Goal: Task Accomplishment & Management: Manage account settings

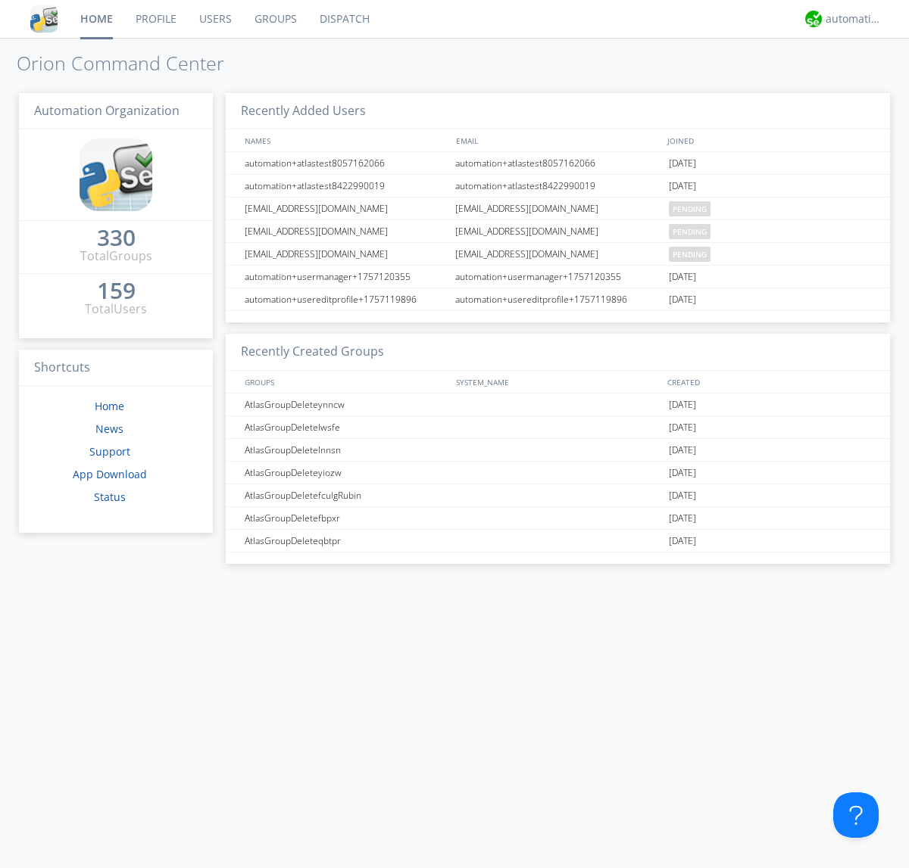
click at [274, 19] on link "Groups" at bounding box center [275, 19] width 65 height 38
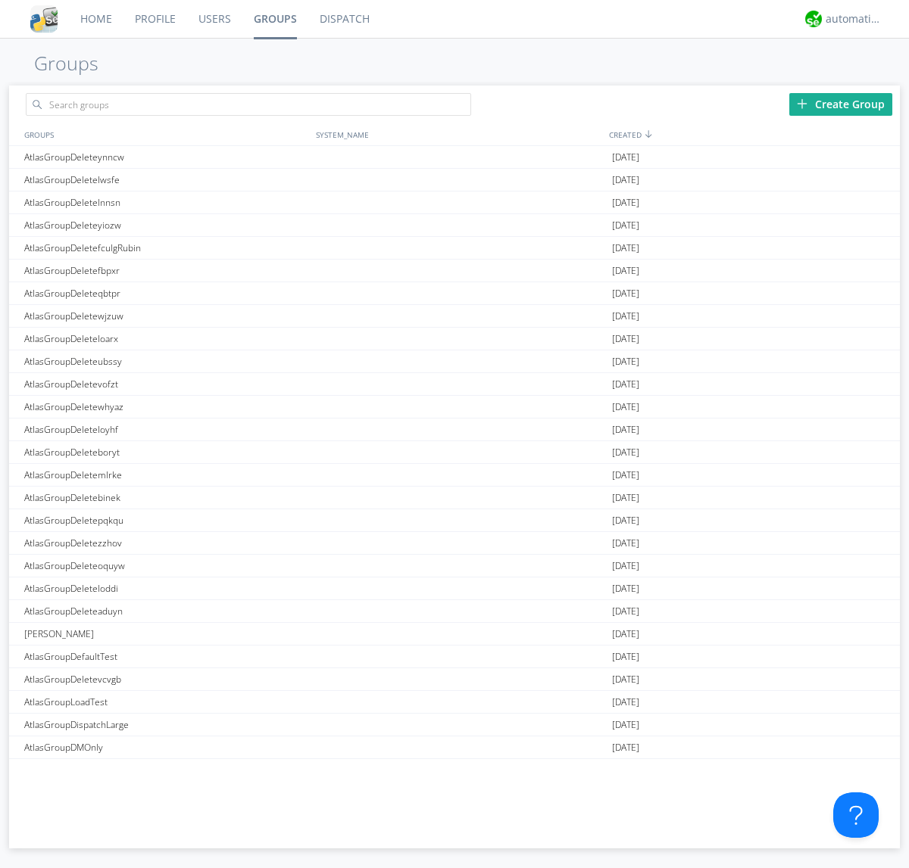
click at [840, 104] on div "Create Group" at bounding box center [840, 104] width 103 height 23
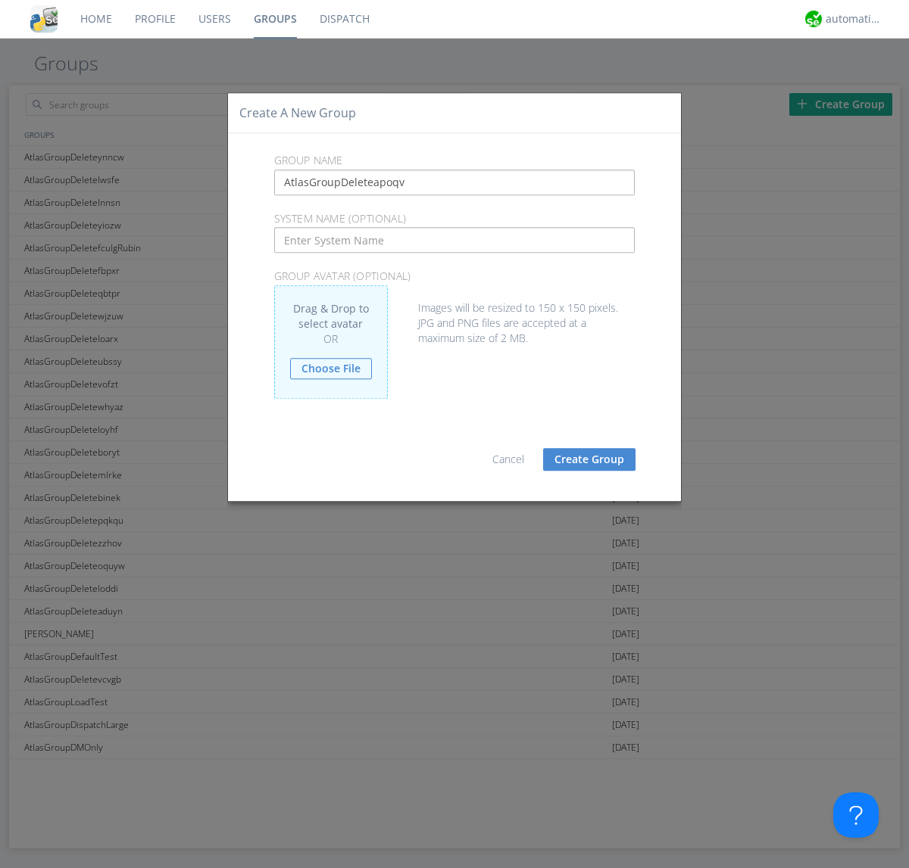
type input "AtlasGroupDeleteapoqv"
click at [589, 459] on button "Create Group" at bounding box center [589, 459] width 92 height 23
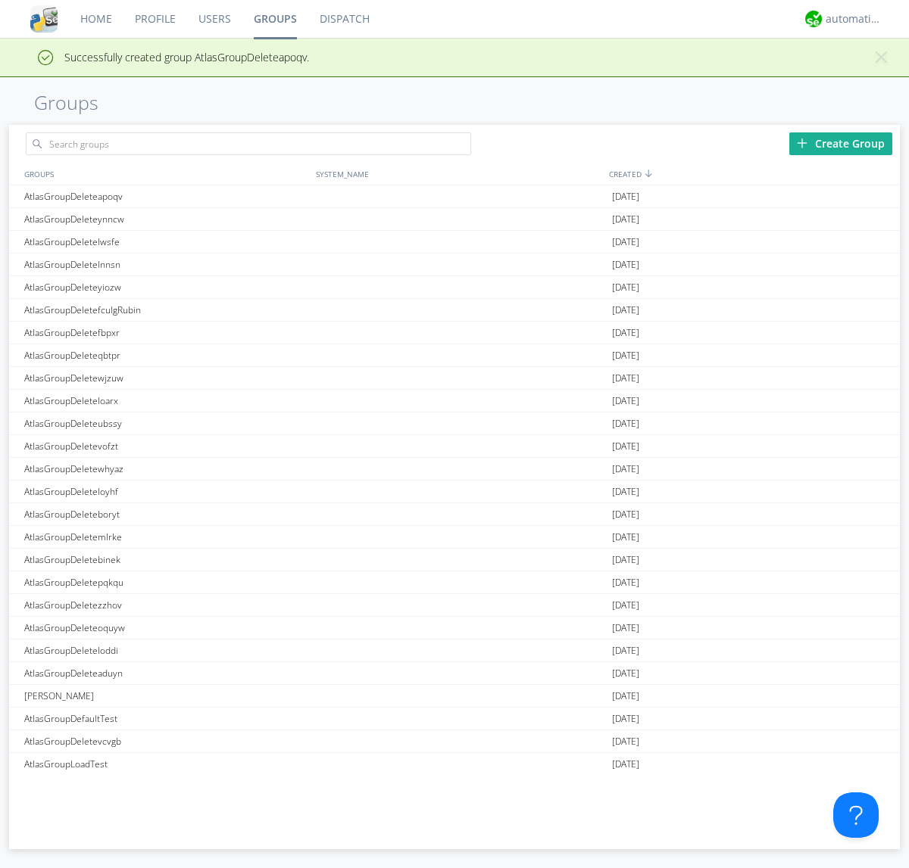
click at [274, 19] on link "Groups" at bounding box center [275, 19] width 66 height 38
type input "AtlasGroupDeleteapoqv"
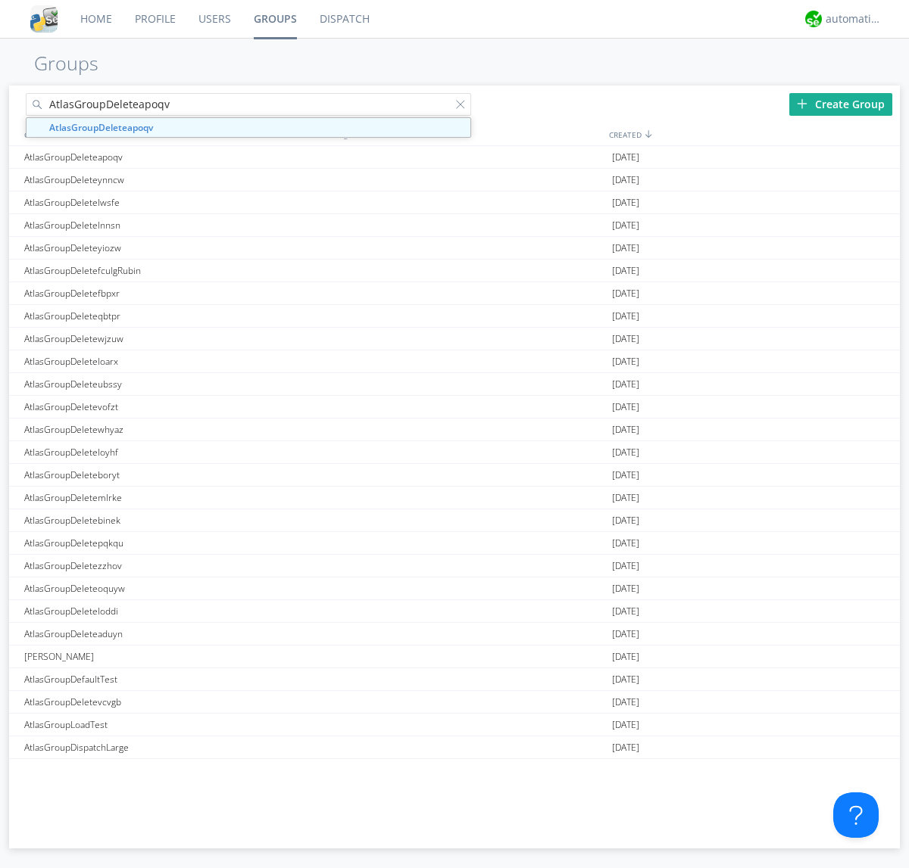
click at [214, 19] on link "Users" at bounding box center [214, 19] width 55 height 38
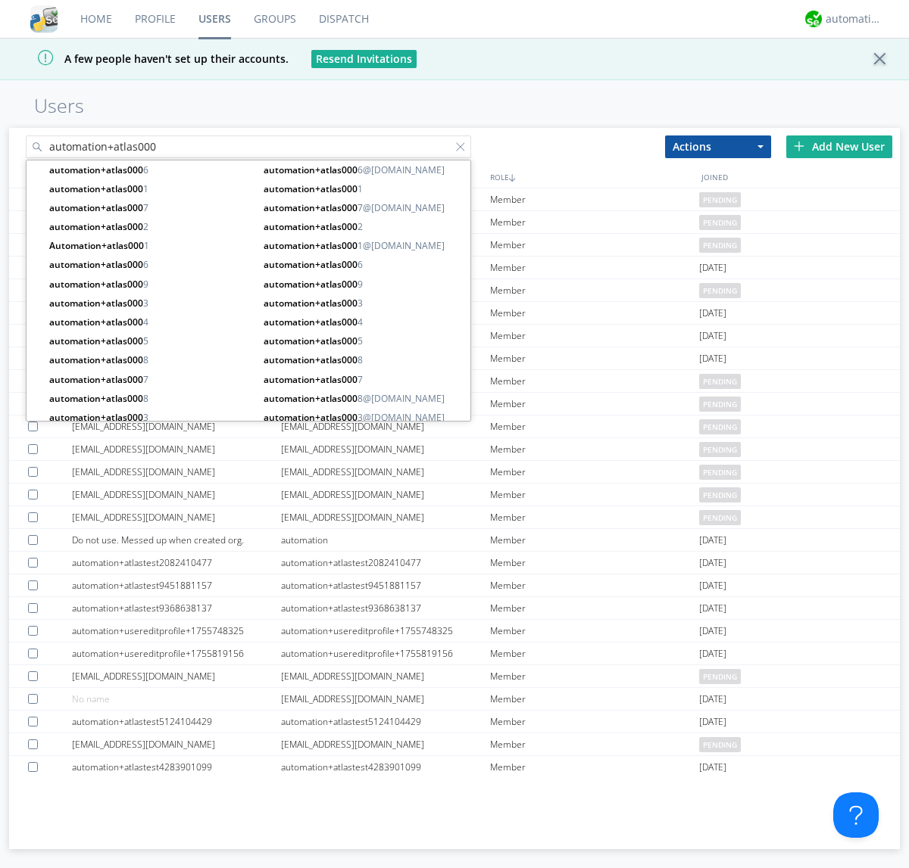
type input "automation+atlas000"
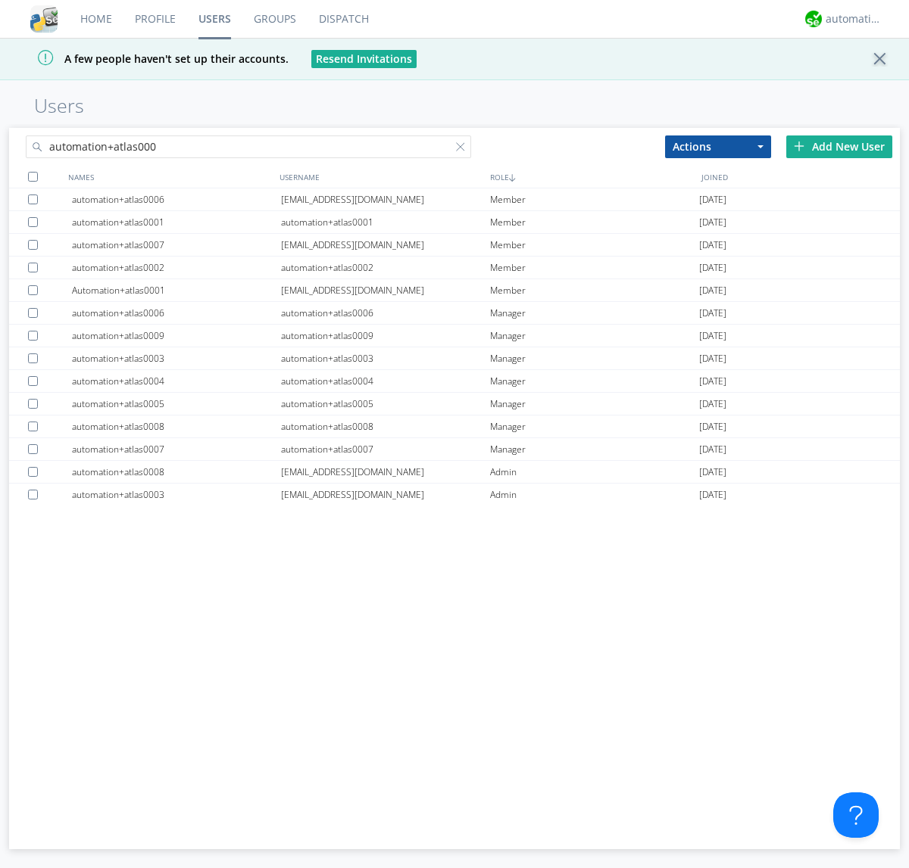
click at [33, 176] on div at bounding box center [33, 177] width 10 height 10
click at [718, 146] on button "Actions" at bounding box center [718, 147] width 106 height 23
click at [0, 0] on link "Add to Group" at bounding box center [0, 0] width 0 height 0
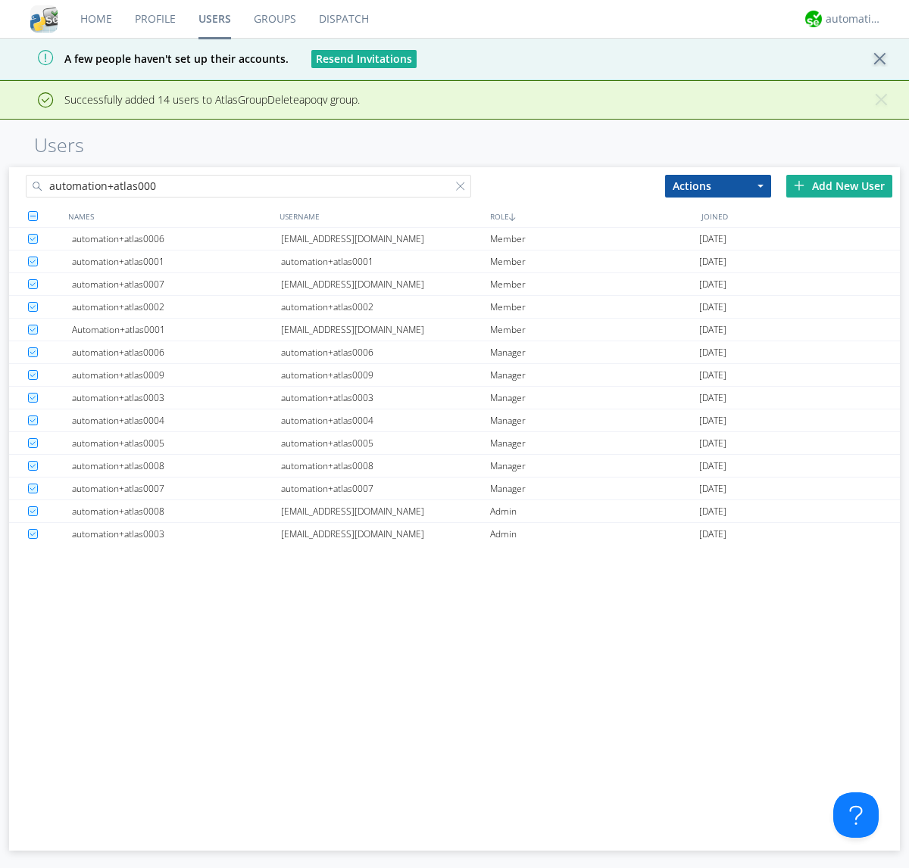
click at [274, 19] on link "Groups" at bounding box center [274, 19] width 65 height 38
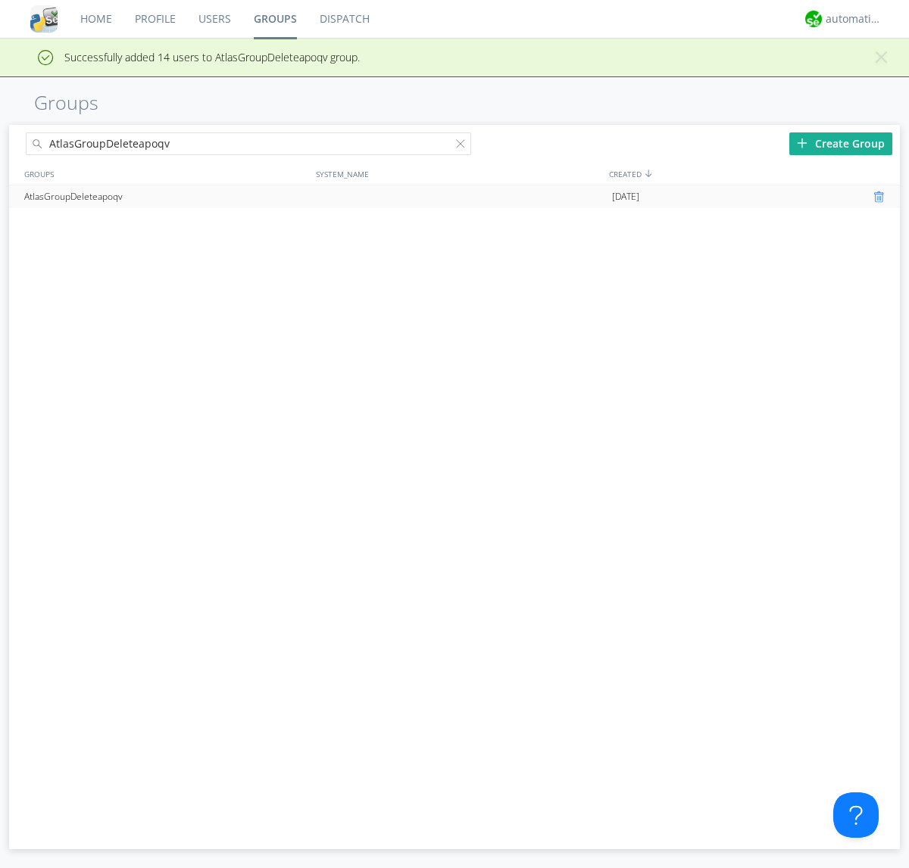
type input "AtlasGroupDeleteapoqv"
click at [880, 197] on div at bounding box center [880, 197] width 15 height 12
